Goal: Task Accomplishment & Management: Use online tool/utility

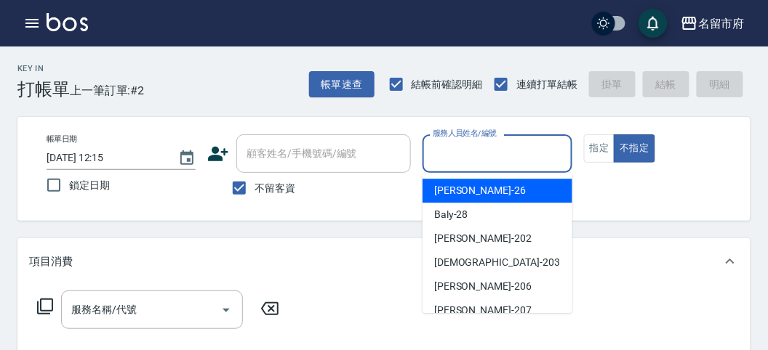
drag, startPoint x: 546, startPoint y: 153, endPoint x: 538, endPoint y: 179, distance: 26.7
click at [547, 155] on input "服務人員姓名/編號" at bounding box center [497, 153] width 136 height 25
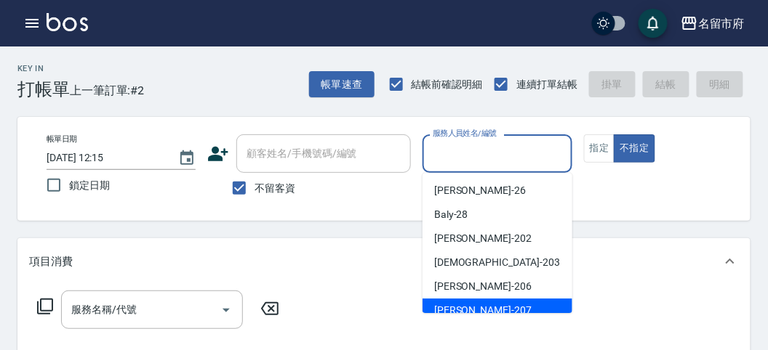
click at [502, 304] on div "[PERSON_NAME] -207" at bounding box center [497, 311] width 150 height 24
type input "[PERSON_NAME]-207"
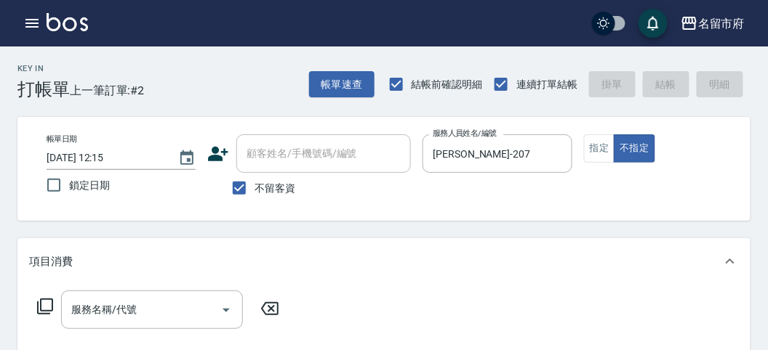
click at [582, 149] on div "帳單日期 [DATE] 12:15 鎖定日期 顧客姓名/手機號碼/編號 顧客姓名/手機號碼/編號 不留客資 服務人員姓名/編號 [PERSON_NAME]-2…" at bounding box center [384, 168] width 698 height 69
click at [593, 153] on button "指定" at bounding box center [599, 148] width 31 height 28
click at [47, 310] on icon at bounding box center [45, 307] width 16 height 16
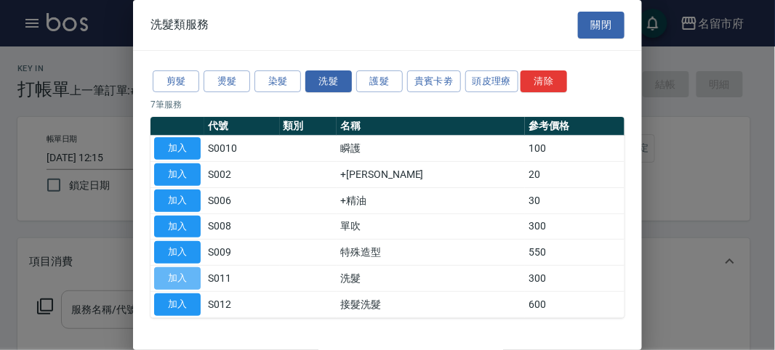
drag, startPoint x: 177, startPoint y: 272, endPoint x: 100, endPoint y: 299, distance: 82.3
click at [178, 273] on button "加入" at bounding box center [177, 279] width 47 height 23
type input "洗髮(S011)"
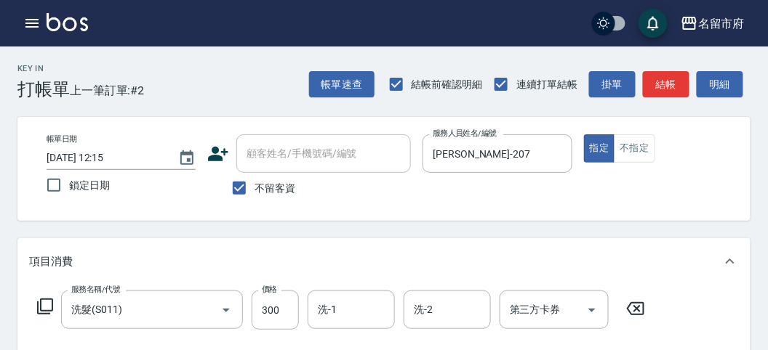
click at [49, 305] on icon at bounding box center [44, 306] width 17 height 17
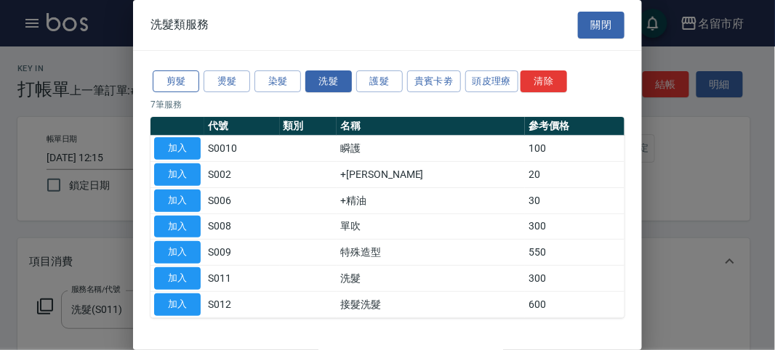
click at [172, 80] on button "剪髮" at bounding box center [176, 82] width 47 height 23
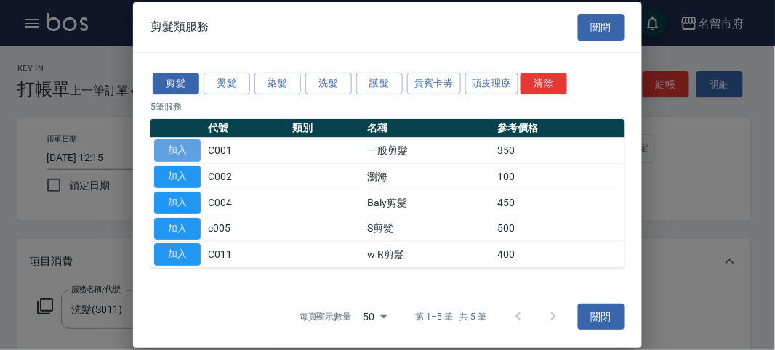
click at [181, 160] on button "加入" at bounding box center [177, 151] width 47 height 23
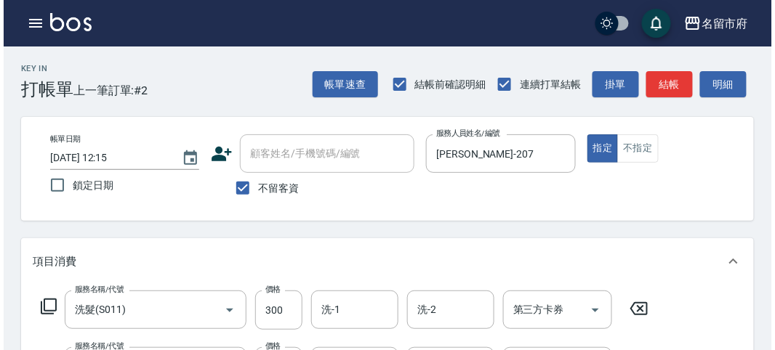
scroll to position [482, 0]
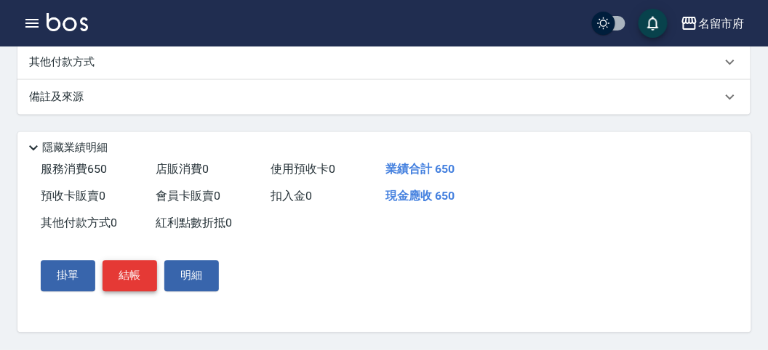
click at [129, 281] on button "結帳" at bounding box center [130, 276] width 55 height 31
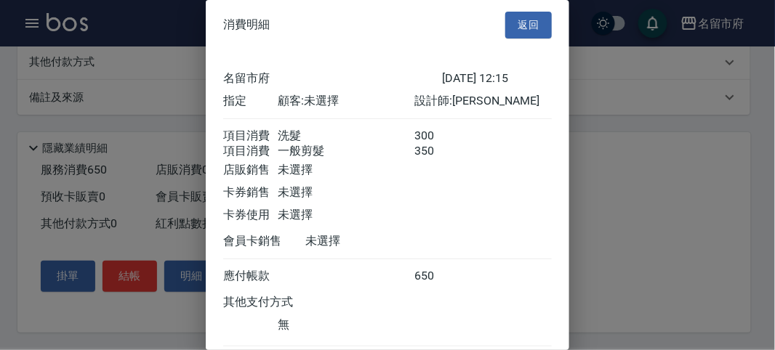
scroll to position [97, 0]
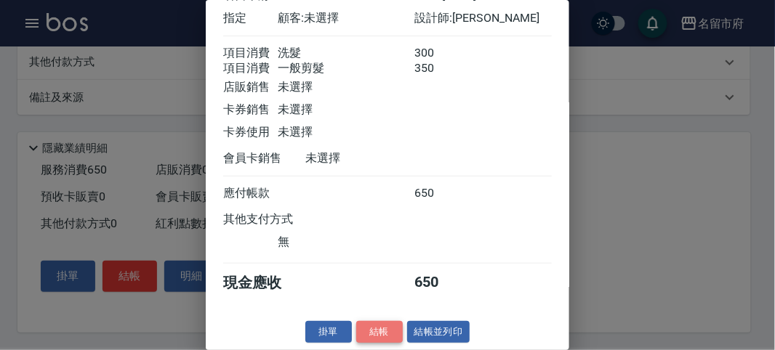
click at [365, 335] on button "結帳" at bounding box center [379, 332] width 47 height 23
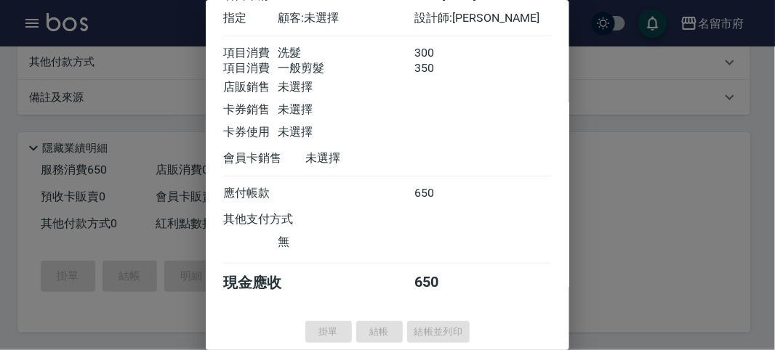
type input "[DATE] 13:01"
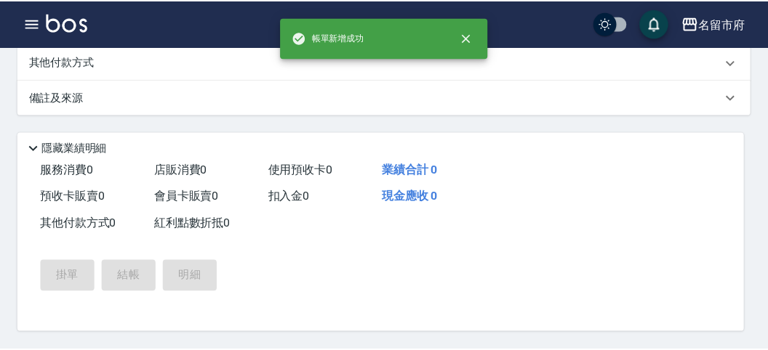
scroll to position [0, 0]
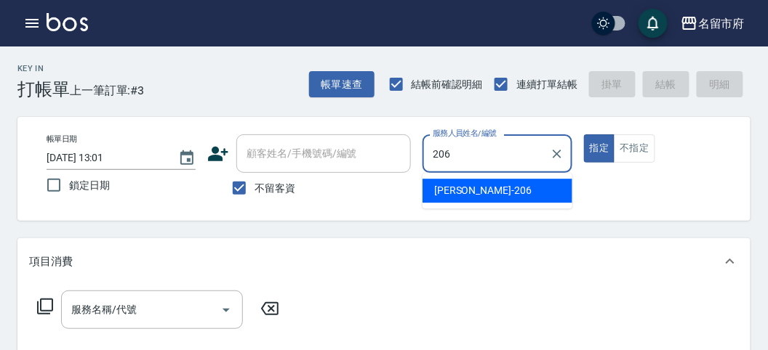
type input "[PERSON_NAME]-206"
type button "true"
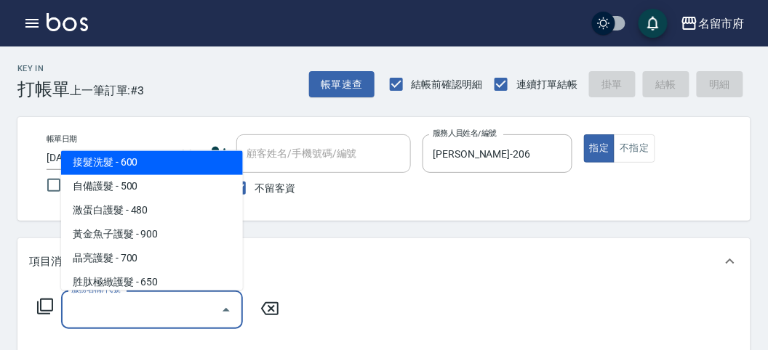
scroll to position [893, 0]
type input "洗髮(S011)"
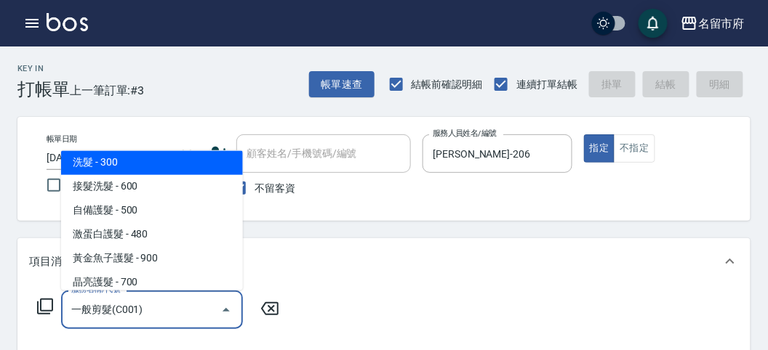
type input "一般剪髮(C001)"
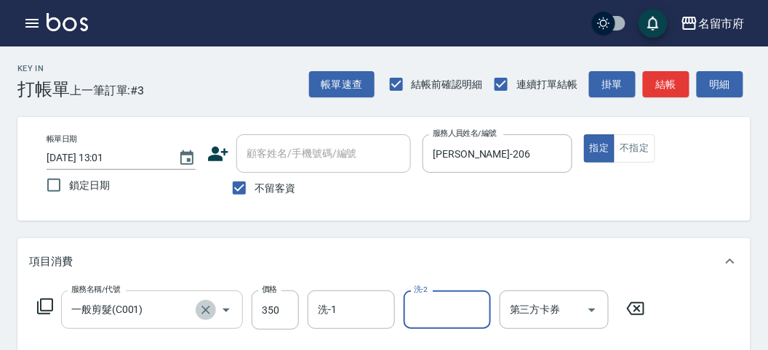
drag, startPoint x: 209, startPoint y: 316, endPoint x: 226, endPoint y: 312, distance: 18.0
click at [207, 316] on icon "Clear" at bounding box center [205, 310] width 15 height 15
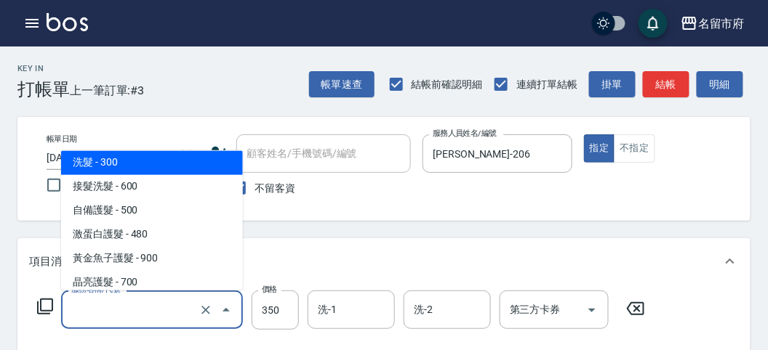
type input "300"
type input "洗髮(S011)"
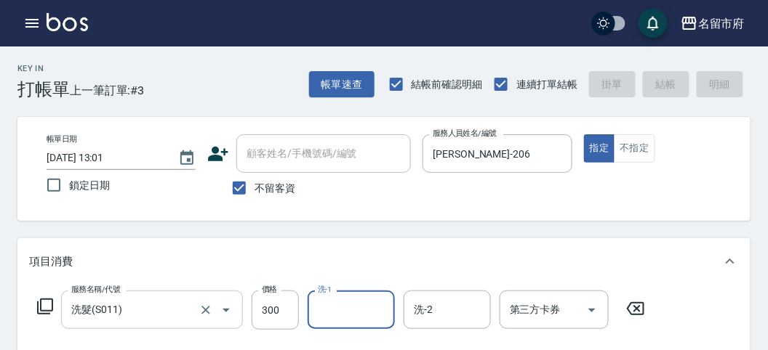
type input "[DATE] 13:24"
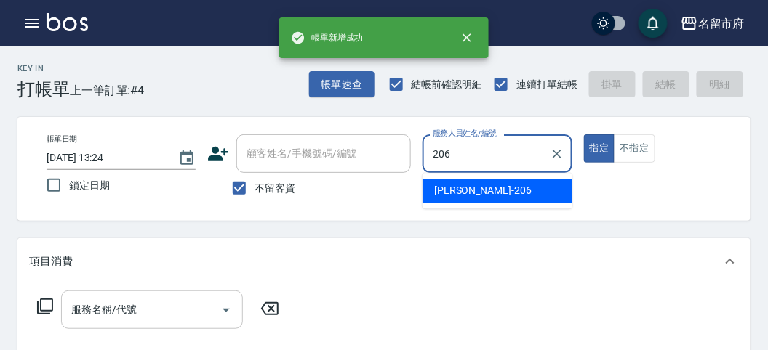
type input "[PERSON_NAME]-206"
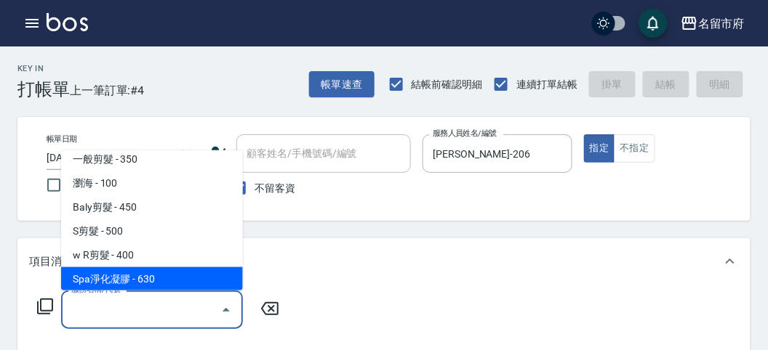
scroll to position [33, 0]
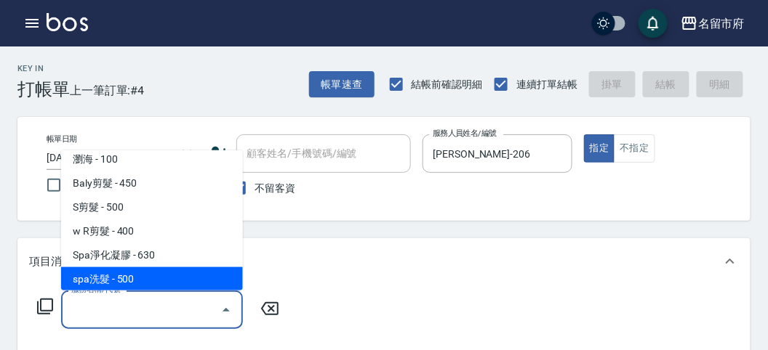
type input "spa洗髮(k003)"
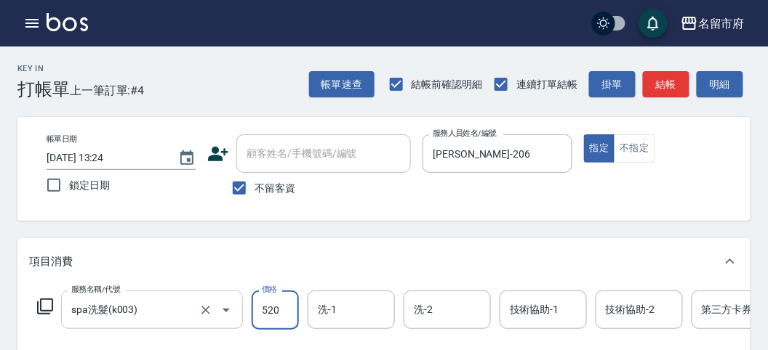
type input "520"
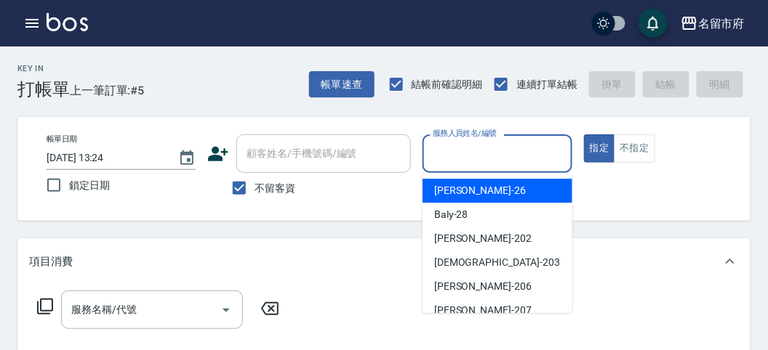
click at [497, 158] on input "服務人員姓名/編號" at bounding box center [497, 153] width 136 height 25
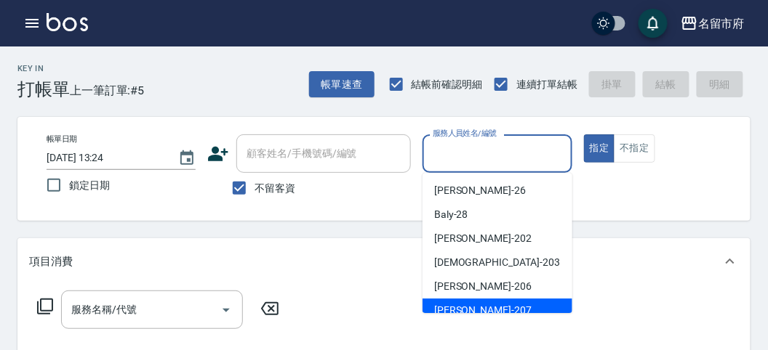
click at [473, 305] on span "[PERSON_NAME] -207" at bounding box center [482, 310] width 97 height 15
type input "[PERSON_NAME]-207"
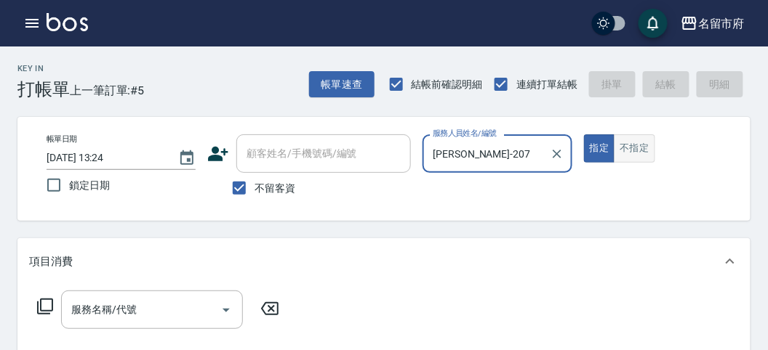
click at [624, 152] on button "不指定" at bounding box center [634, 148] width 41 height 28
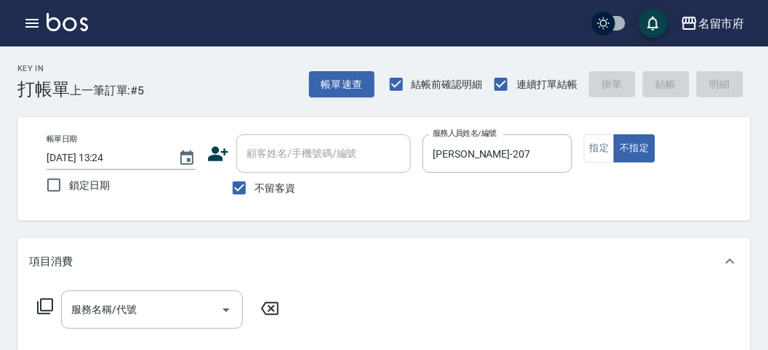
click at [47, 310] on icon at bounding box center [44, 306] width 17 height 17
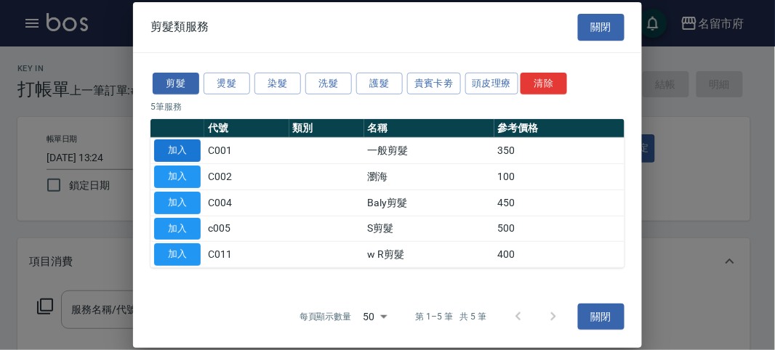
click at [180, 155] on button "加入" at bounding box center [177, 151] width 47 height 23
type input "一般剪髮(C001)"
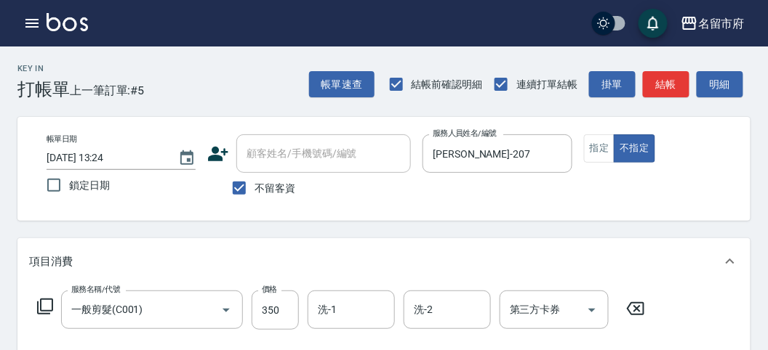
click at [53, 304] on icon at bounding box center [44, 306] width 17 height 17
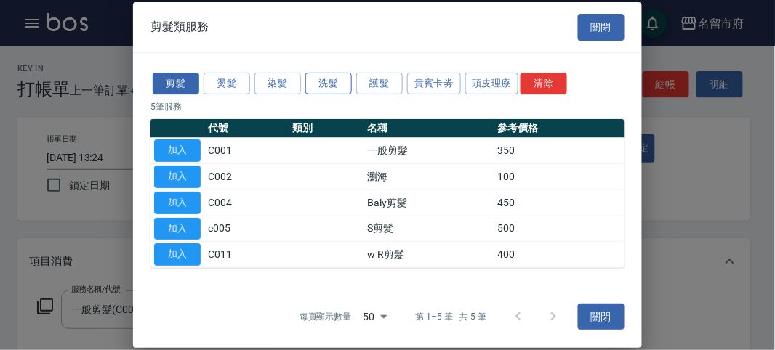
click at [326, 87] on button "洗髮" at bounding box center [328, 83] width 47 height 23
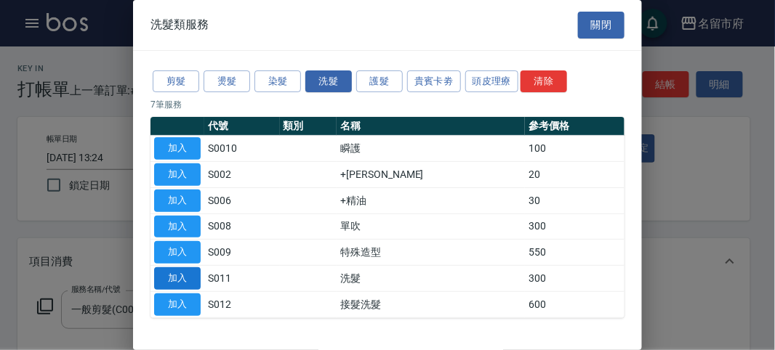
click at [192, 272] on button "加入" at bounding box center [177, 279] width 47 height 23
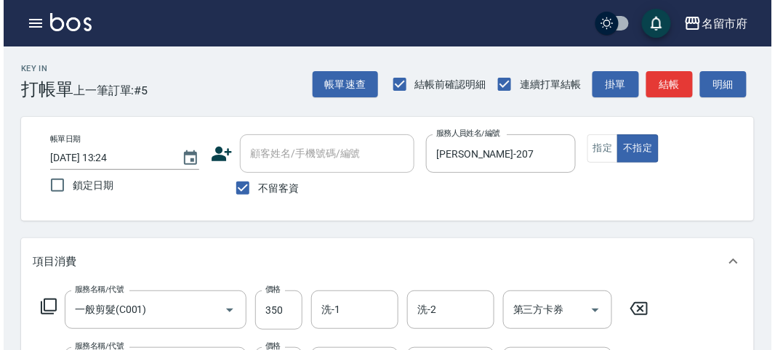
scroll to position [482, 0]
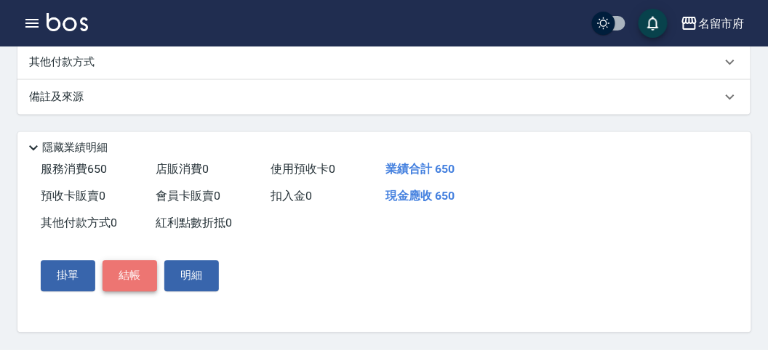
click at [139, 268] on button "結帳" at bounding box center [130, 276] width 55 height 31
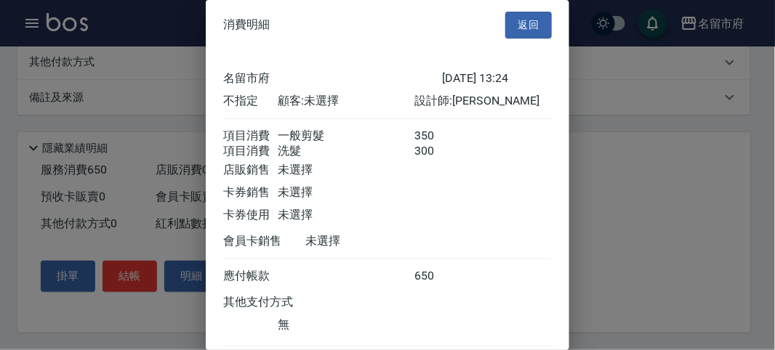
scroll to position [97, 0]
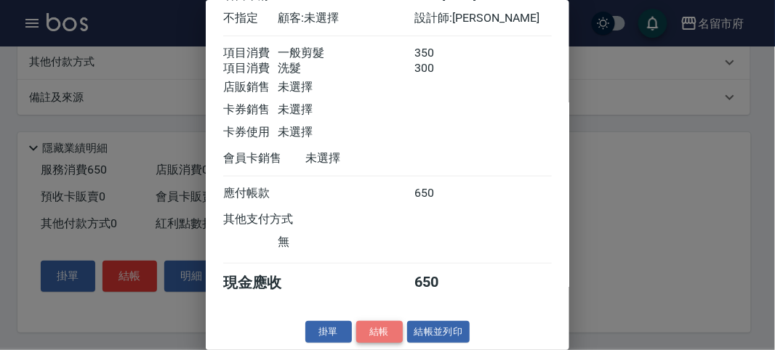
click at [362, 335] on button "結帳" at bounding box center [379, 332] width 47 height 23
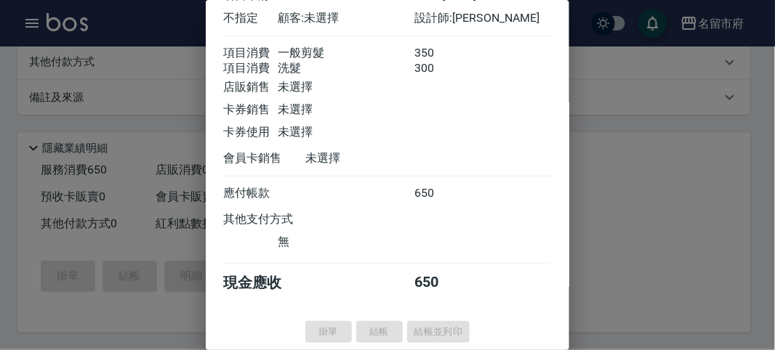
type input "[DATE] 13:41"
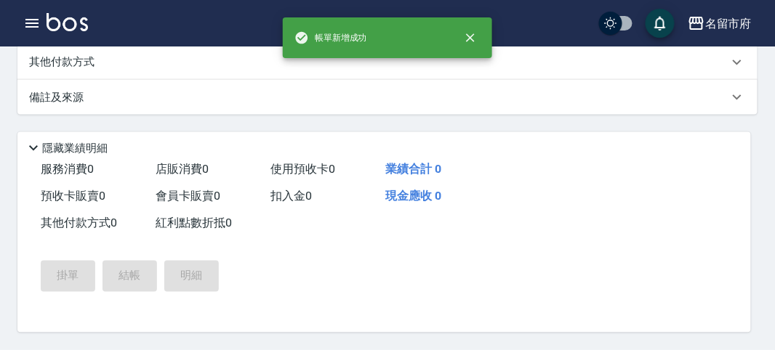
scroll to position [0, 0]
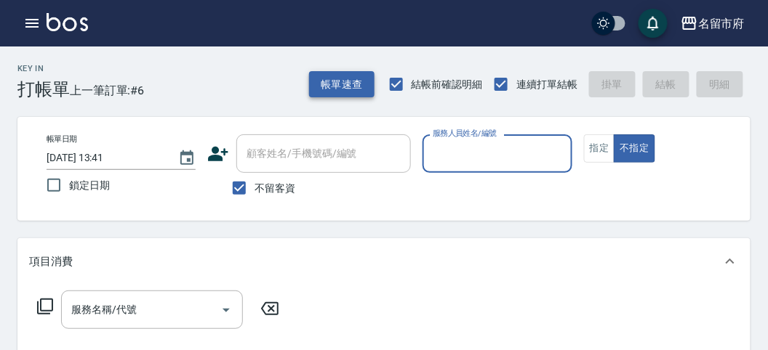
click at [335, 81] on button "帳單速查" at bounding box center [341, 84] width 65 height 27
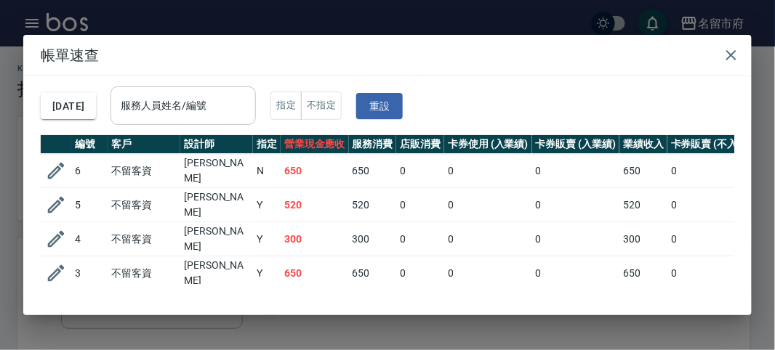
click at [237, 100] on input "服務人員姓名/編號" at bounding box center [183, 105] width 132 height 25
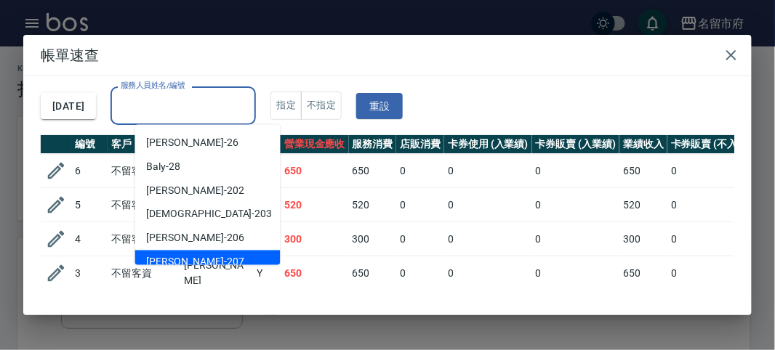
click at [193, 259] on div "[PERSON_NAME] -207" at bounding box center [207, 263] width 145 height 24
type input "[PERSON_NAME]-207"
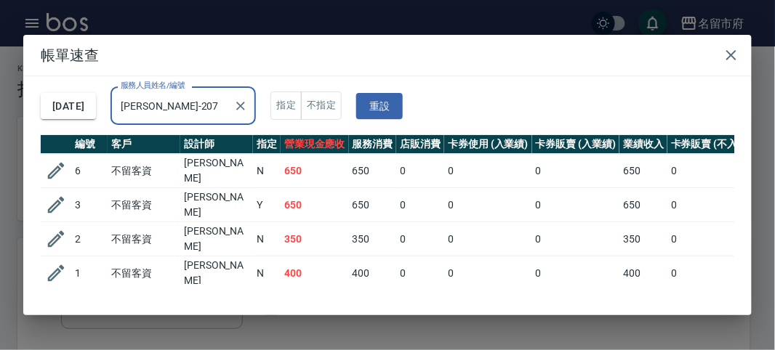
scroll to position [25, 0]
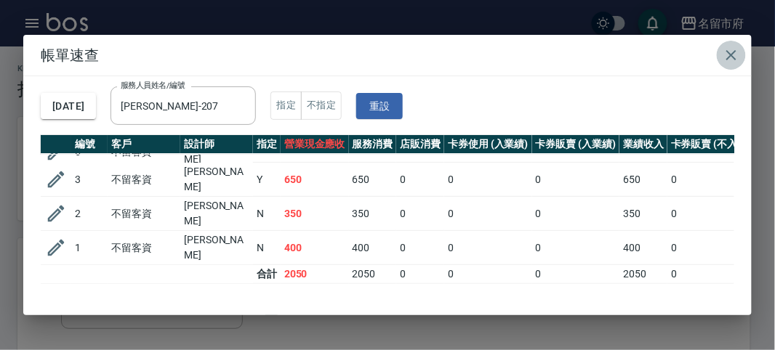
click at [745, 51] on button "button" at bounding box center [731, 55] width 29 height 29
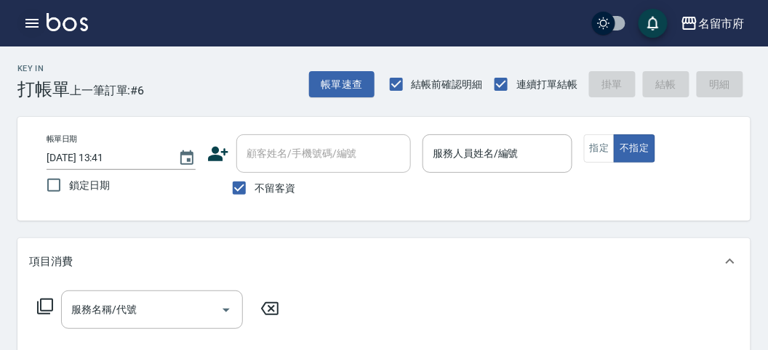
click at [37, 29] on icon "button" at bounding box center [31, 23] width 17 height 17
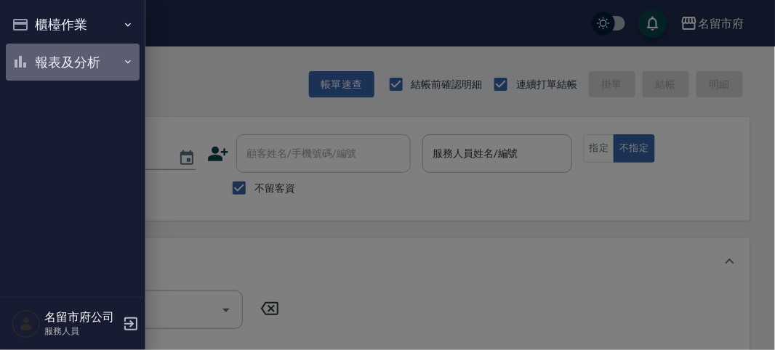
click at [34, 71] on button "報表及分析" at bounding box center [73, 63] width 134 height 38
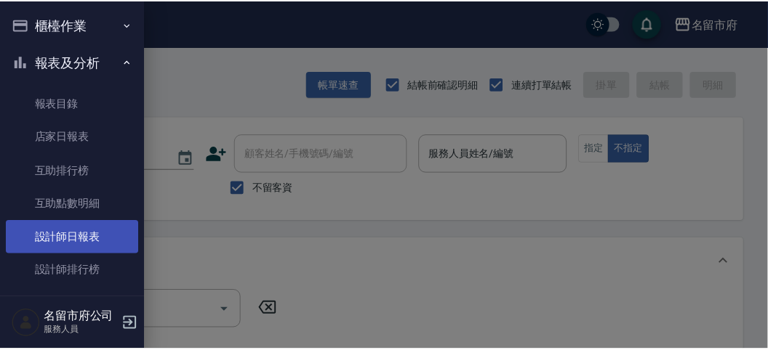
scroll to position [44, 0]
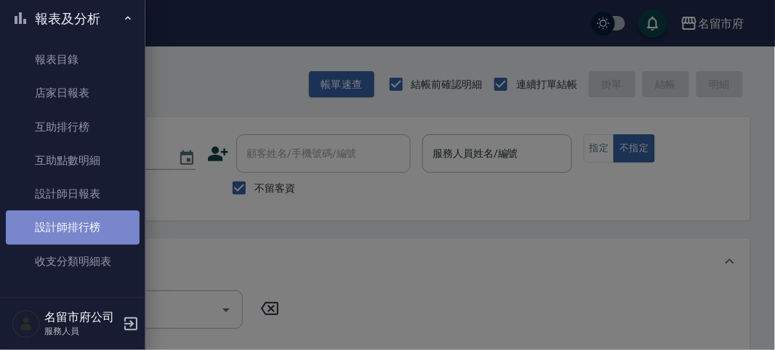
click at [77, 237] on link "設計師排行榜" at bounding box center [73, 227] width 134 height 33
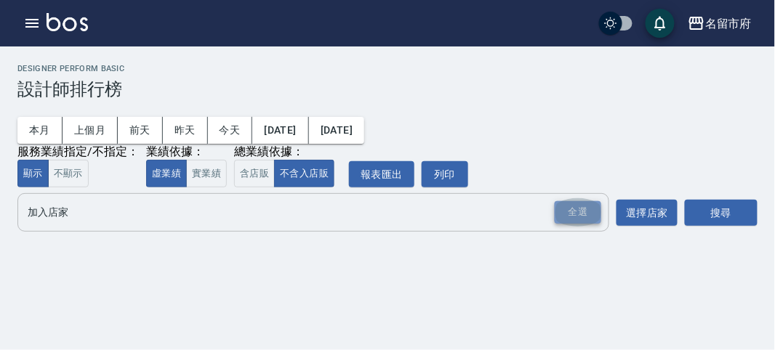
click at [571, 217] on div "全選" at bounding box center [578, 212] width 47 height 23
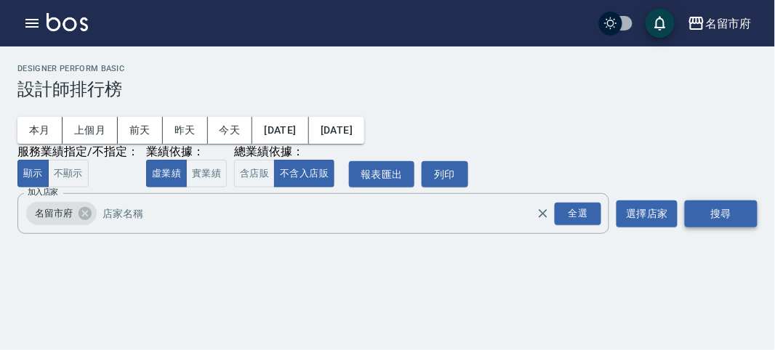
click at [744, 216] on button "搜尋" at bounding box center [721, 214] width 73 height 27
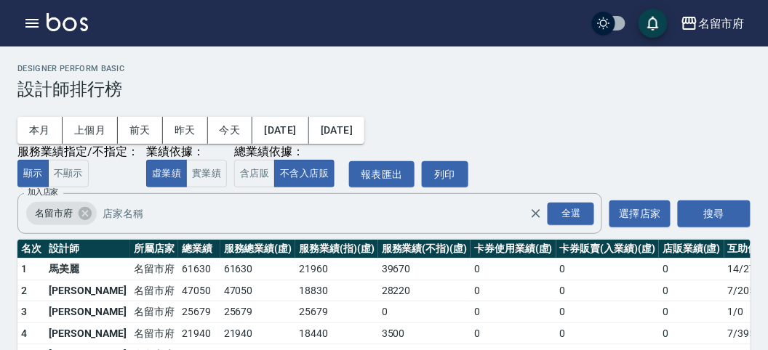
scroll to position [127, 0]
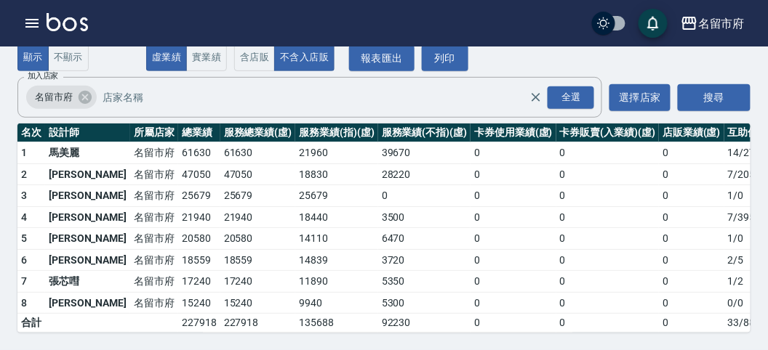
click at [83, 28] on img at bounding box center [67, 22] width 41 height 18
